Goal: Find specific page/section: Find specific page/section

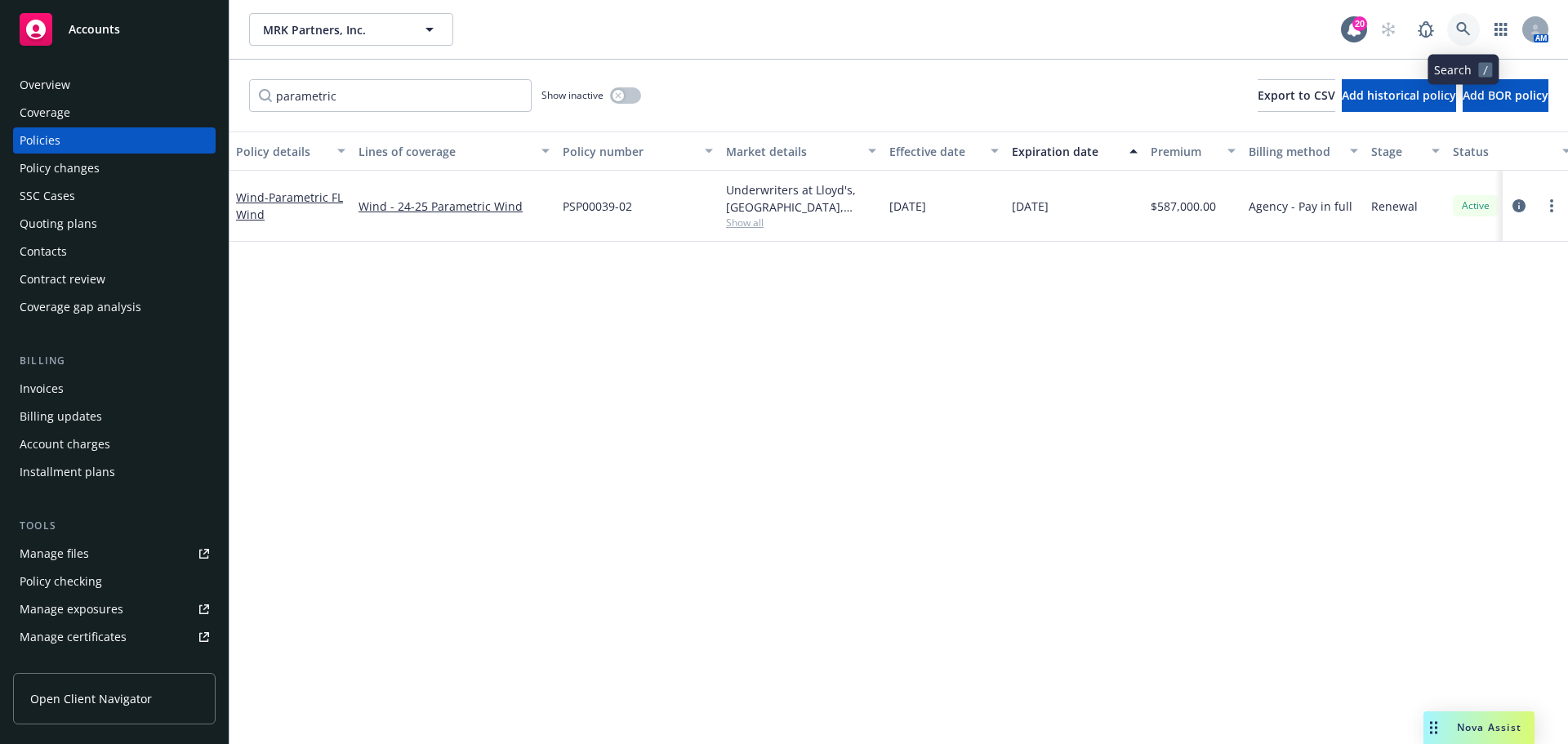
click at [1465, 23] on icon at bounding box center [1463, 29] width 15 height 15
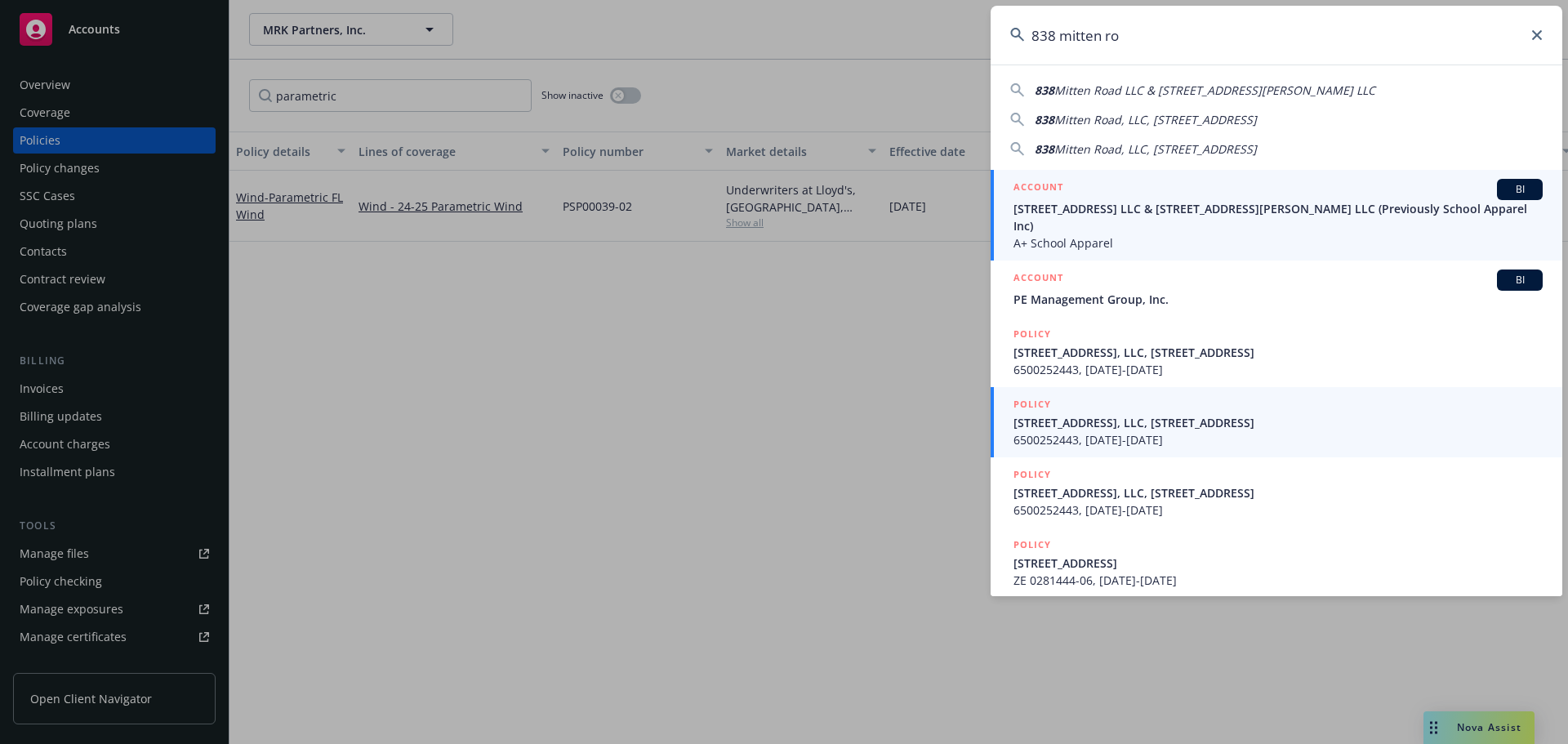
type input "838 mitten ro"
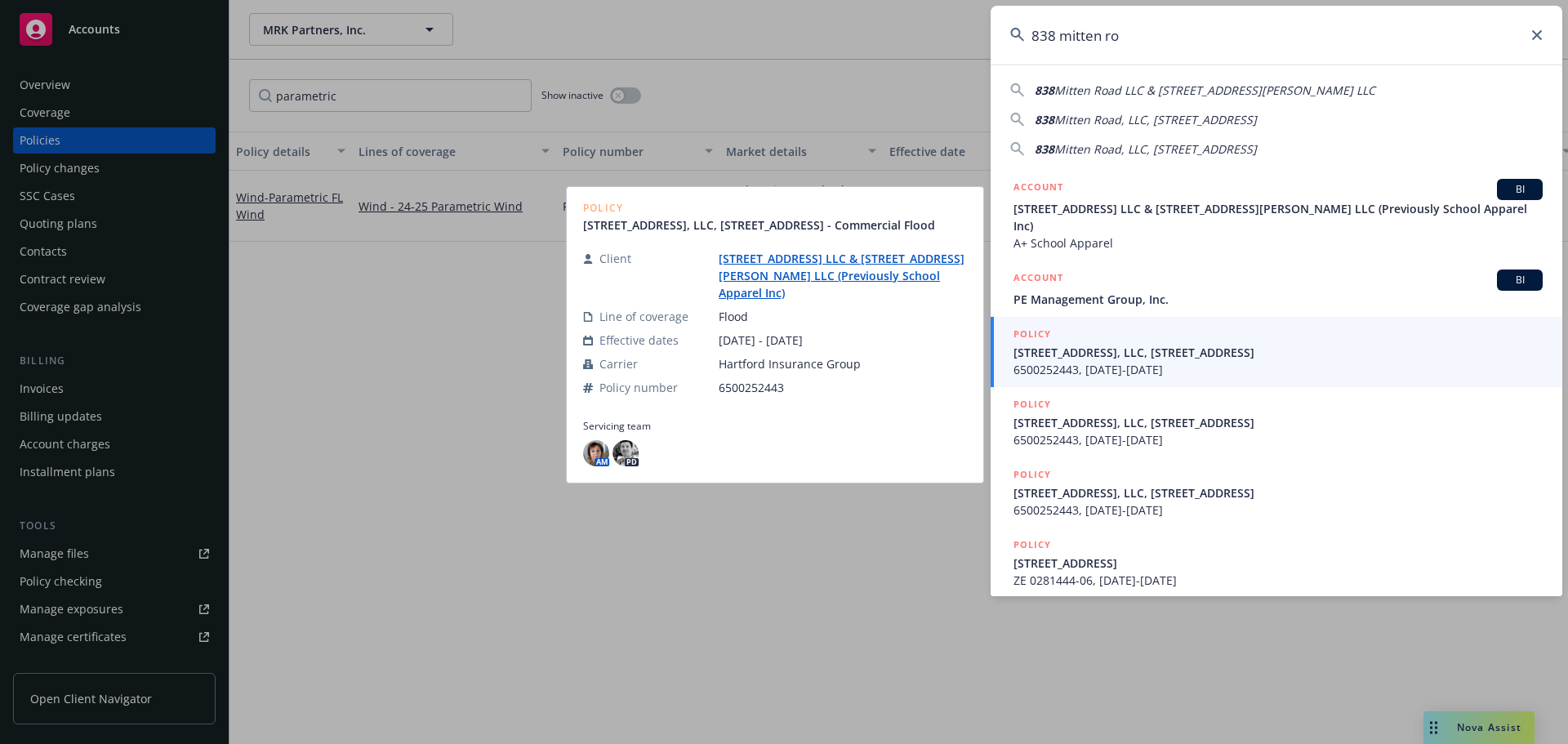
click at [1223, 361] on span "6500252443, [DATE]-[DATE]" at bounding box center [1277, 369] width 529 height 17
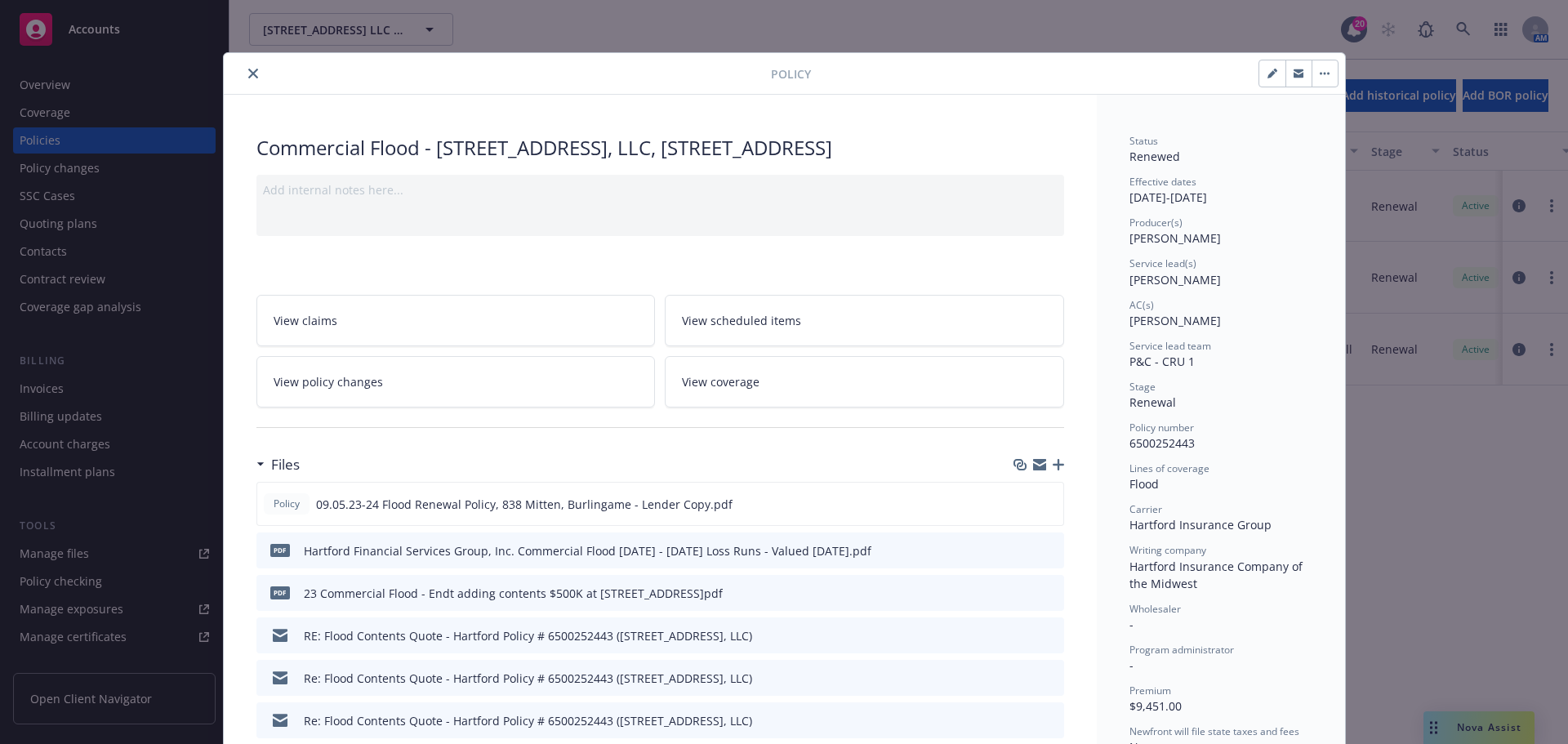
click at [250, 75] on icon "close" at bounding box center [253, 73] width 10 height 10
